Goal: Transaction & Acquisition: Purchase product/service

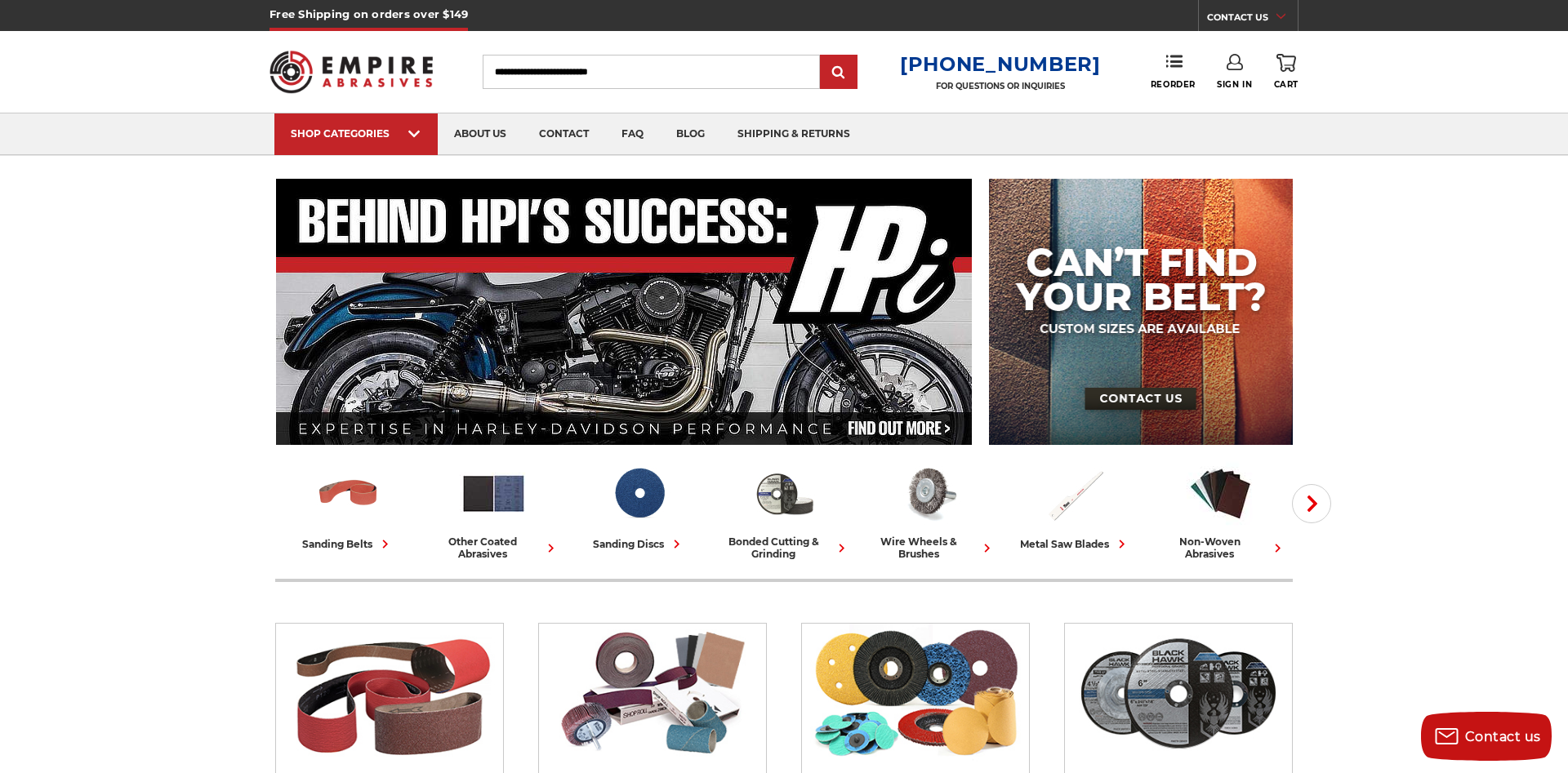
click at [1233, 80] on span "Sign In" at bounding box center [1234, 84] width 35 height 11
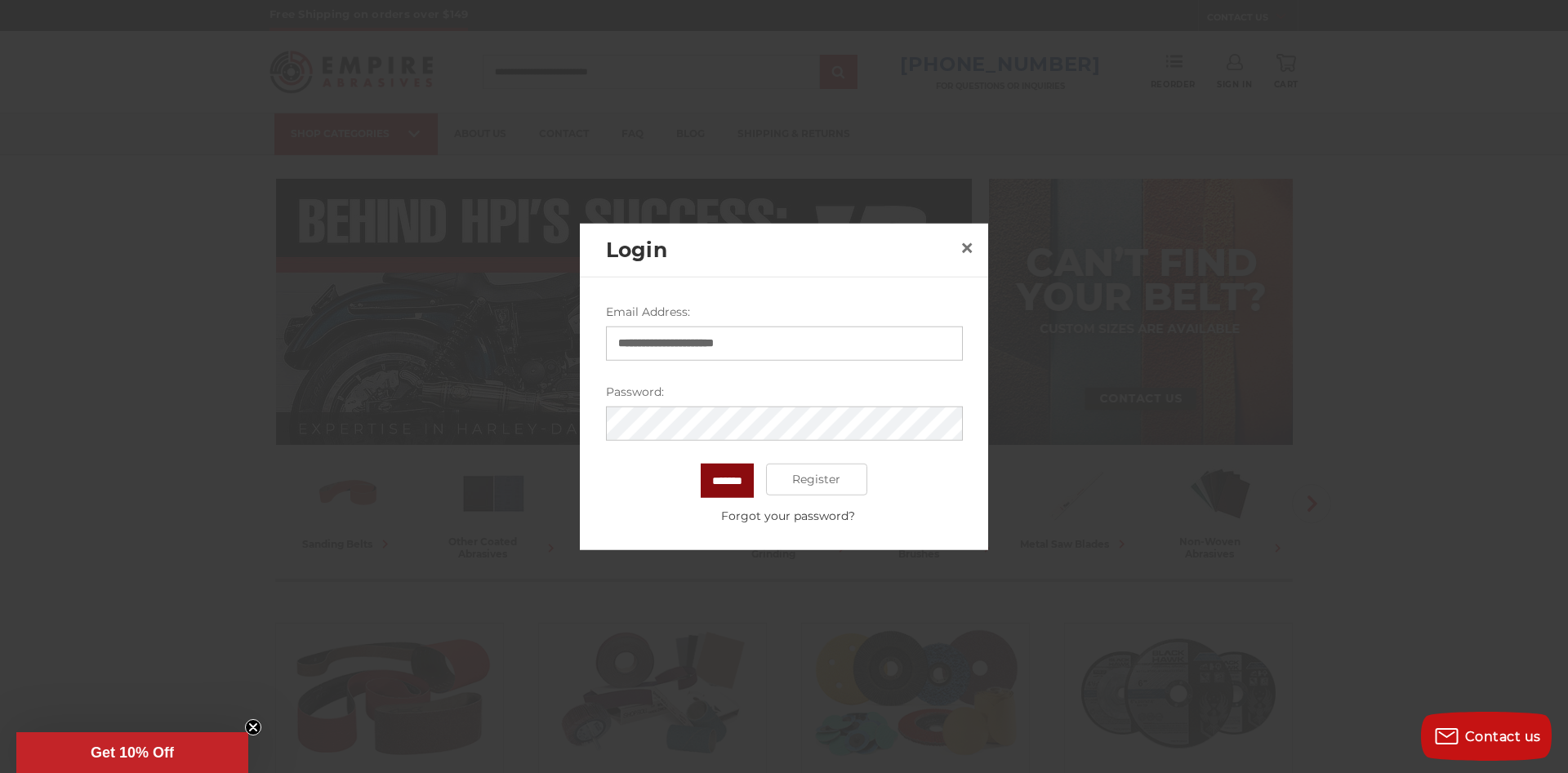
click at [729, 490] on input "*******" at bounding box center [726, 480] width 53 height 34
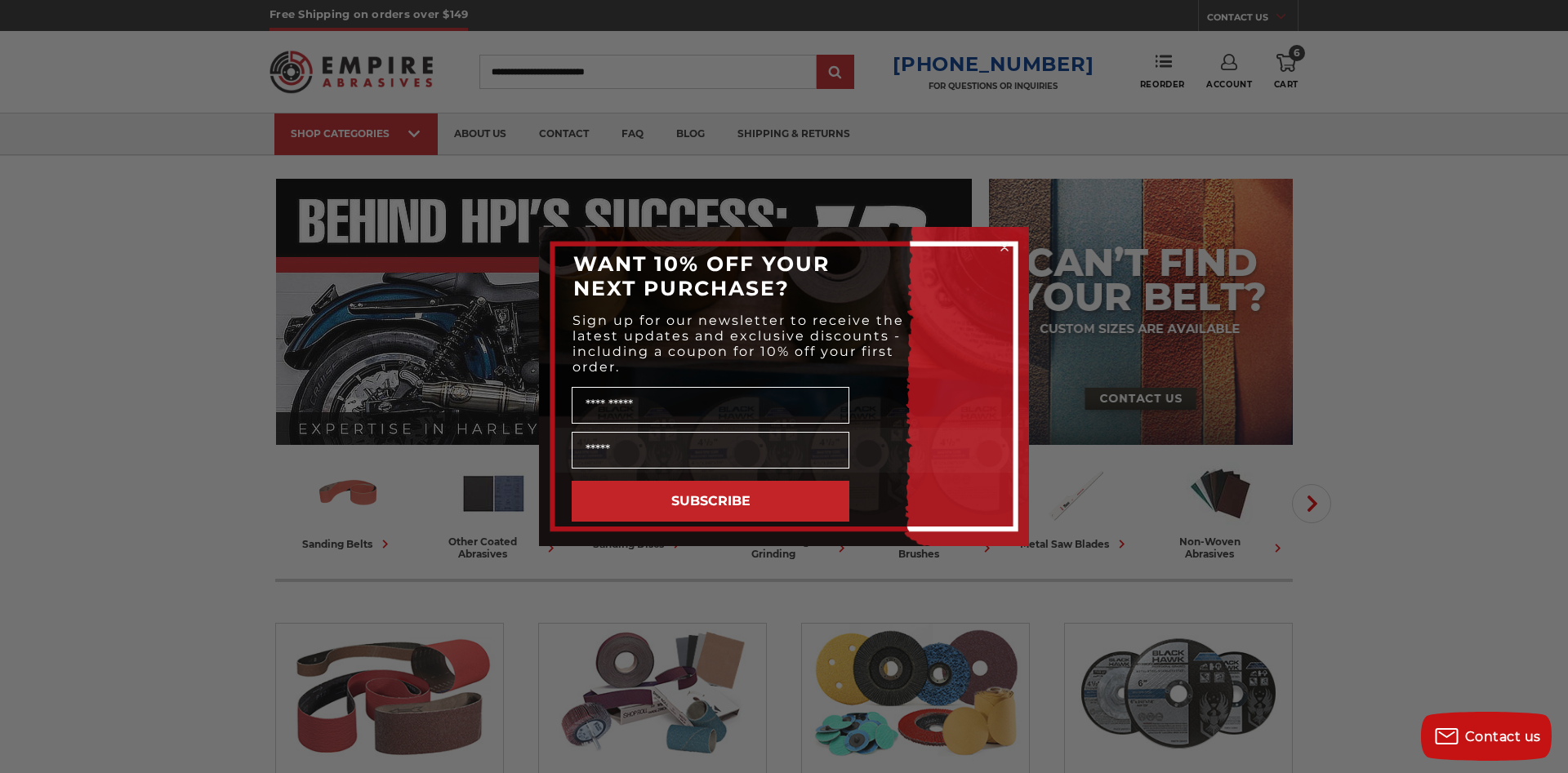
click at [1155, 621] on div "Close dialog WANT 10% OFF YOUR NEXT PURCHASE? Sign up for our newsletter to rec…" at bounding box center [784, 386] width 1568 height 773
click at [1002, 247] on circle "Close dialog" at bounding box center [1005, 247] width 16 height 16
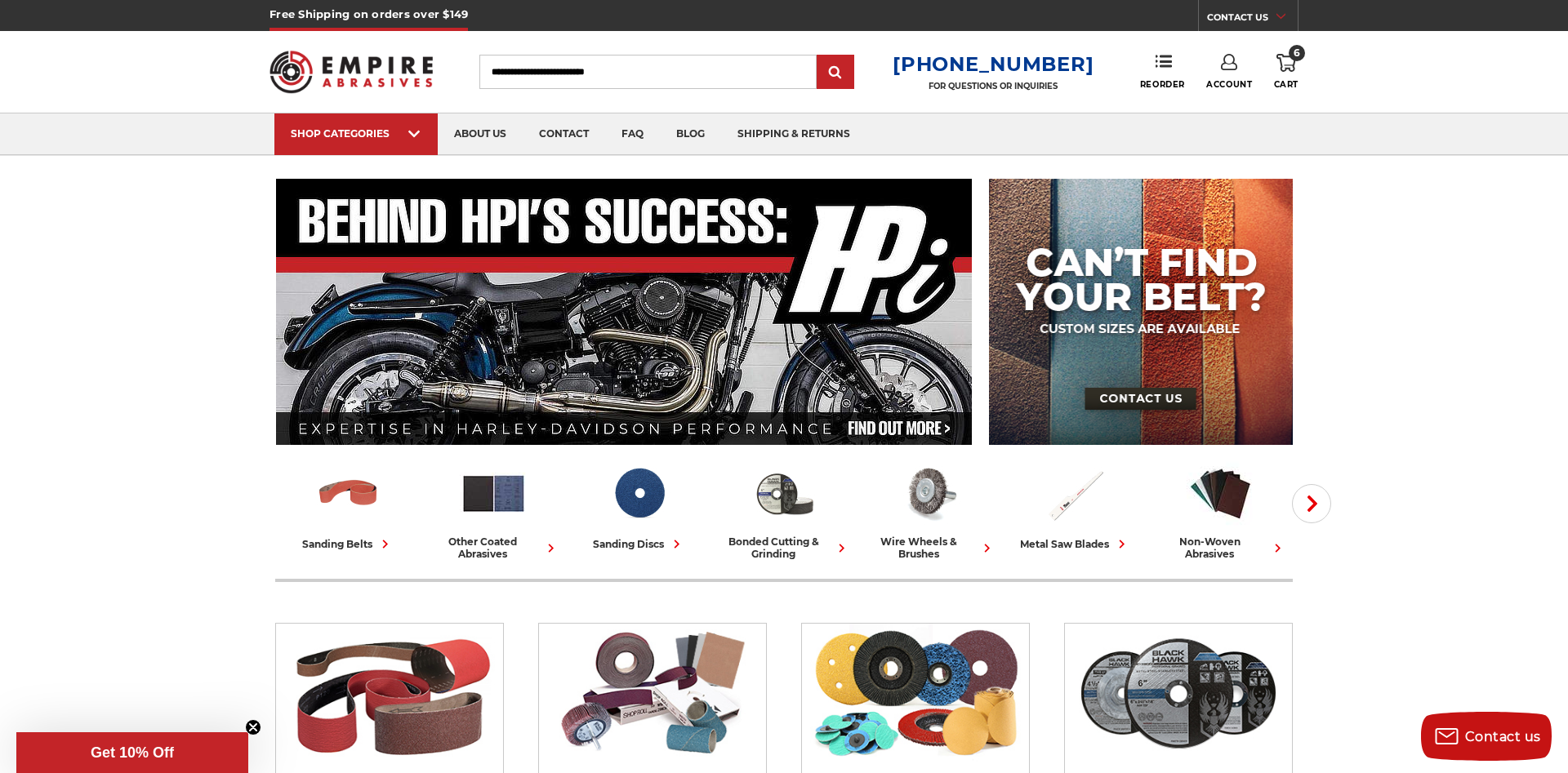
click at [1291, 67] on icon at bounding box center [1285, 62] width 19 height 18
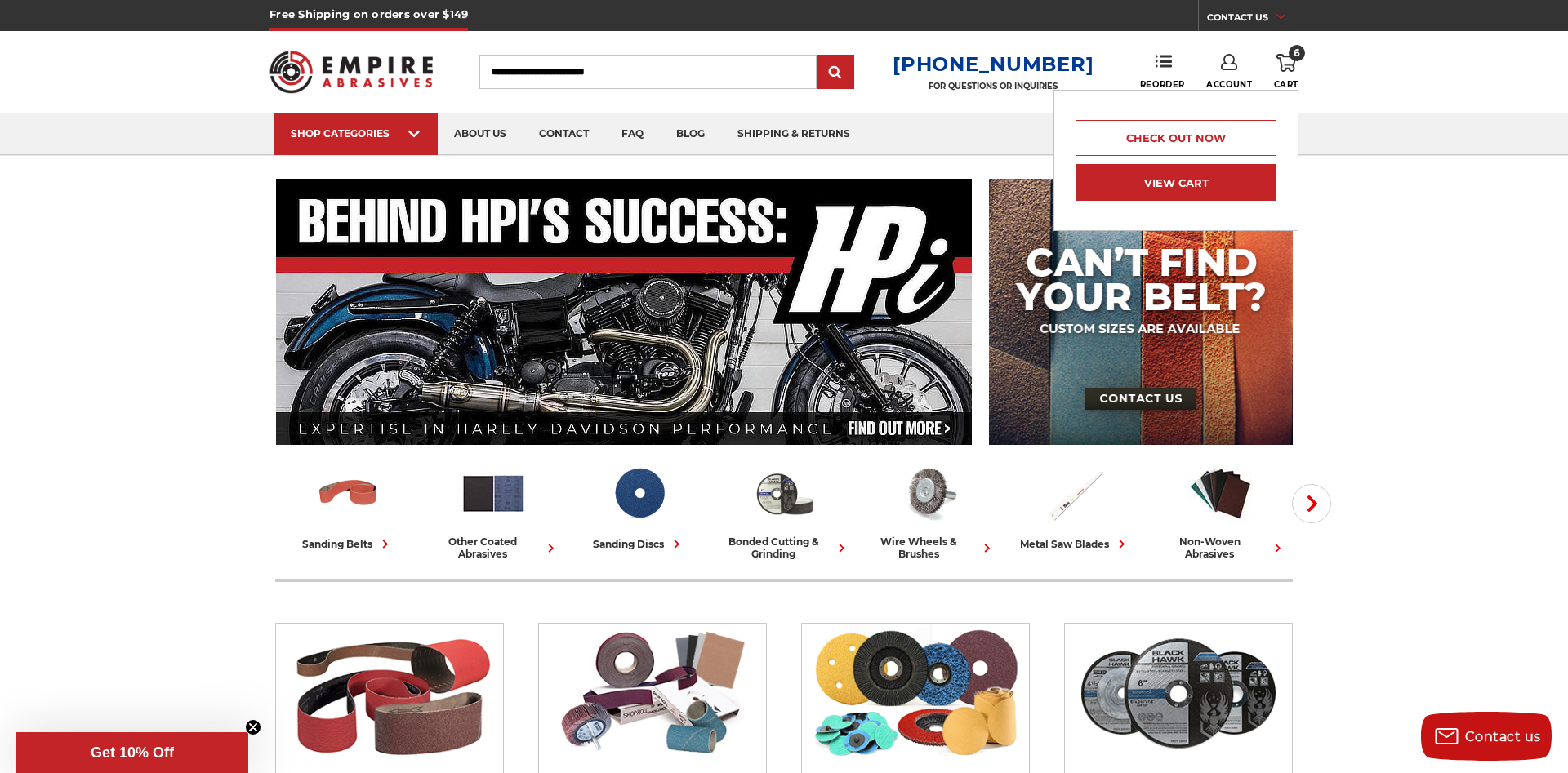
click at [1190, 184] on link "View Cart" at bounding box center [1176, 183] width 201 height 37
